Goal: Task Accomplishment & Management: Use online tool/utility

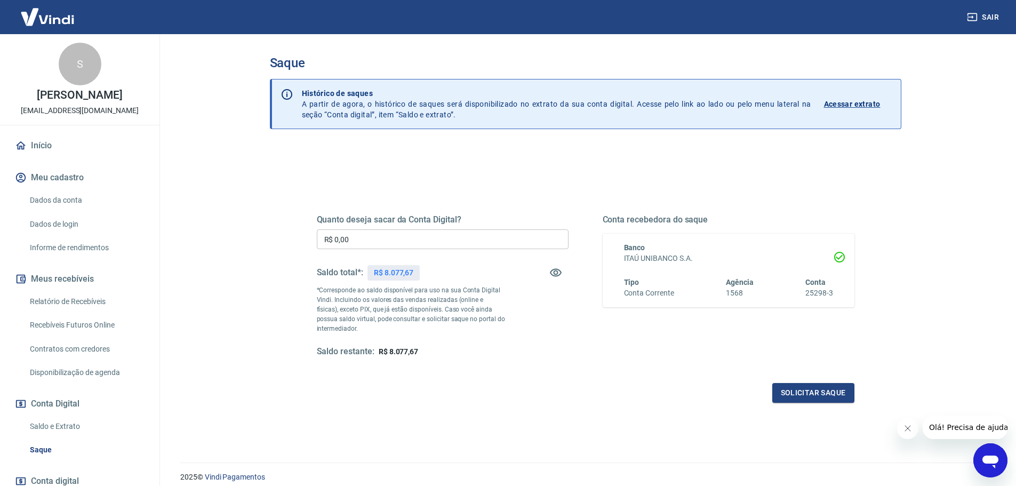
click at [408, 234] on input "R$ 0,00" at bounding box center [443, 239] width 252 height 20
type input "R$ 8.000,00"
click at [909, 432] on icon "Fechar mensagem da empresa" at bounding box center [907, 428] width 9 height 9
click at [798, 391] on button "Solicitar saque" at bounding box center [813, 393] width 82 height 20
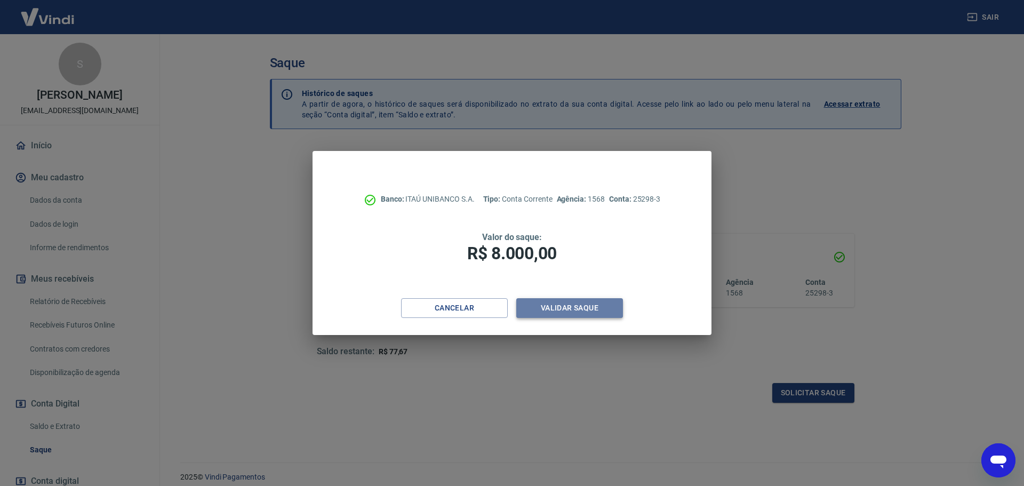
click at [590, 307] on button "Validar saque" at bounding box center [569, 308] width 107 height 20
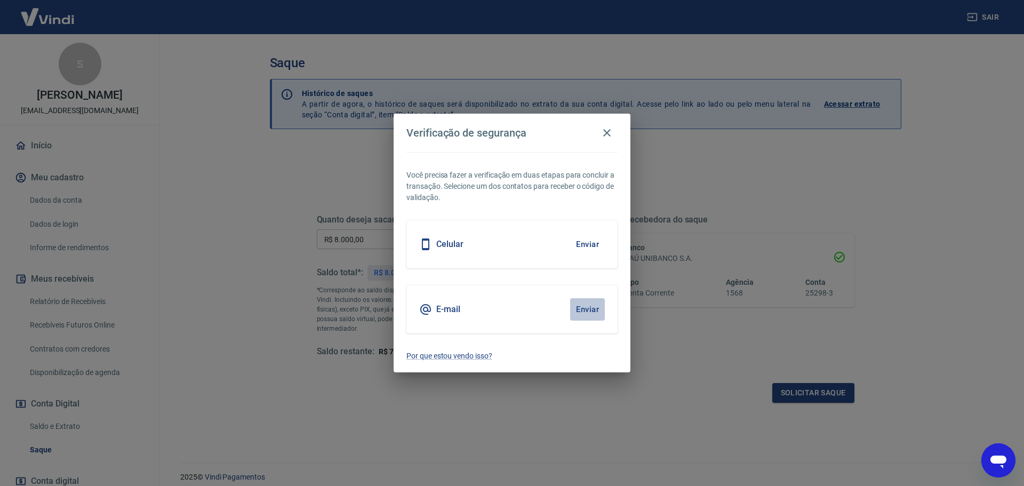
click at [594, 305] on button "Enviar" at bounding box center [587, 309] width 35 height 22
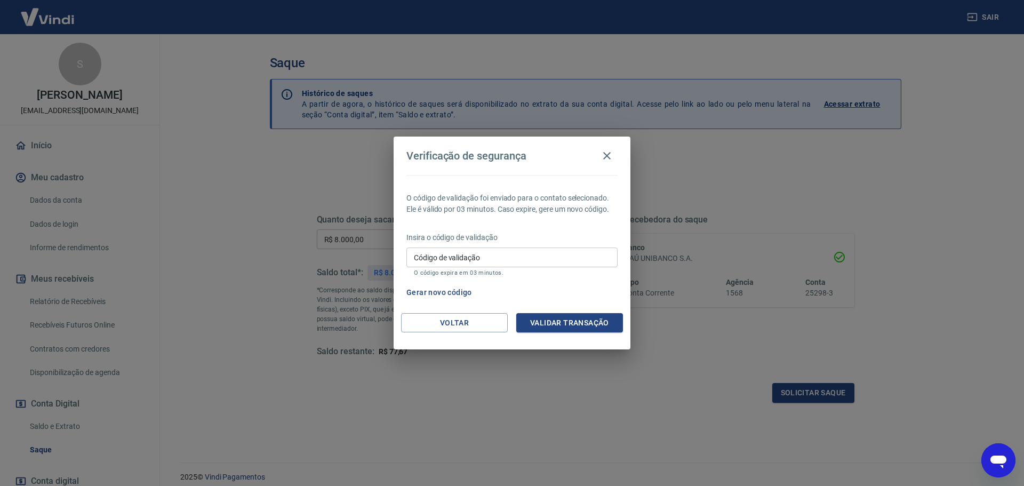
click at [575, 251] on input "Código de validação" at bounding box center [511, 257] width 211 height 20
type input "823720"
click at [594, 319] on button "Validar transação" at bounding box center [569, 323] width 107 height 20
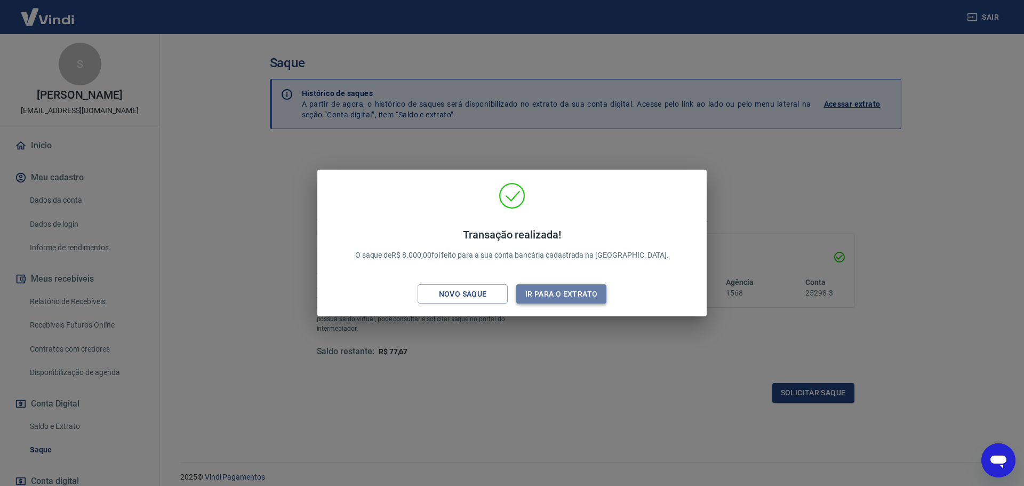
click at [585, 291] on button "Ir para o extrato" at bounding box center [561, 294] width 90 height 20
